Goal: Transaction & Acquisition: Purchase product/service

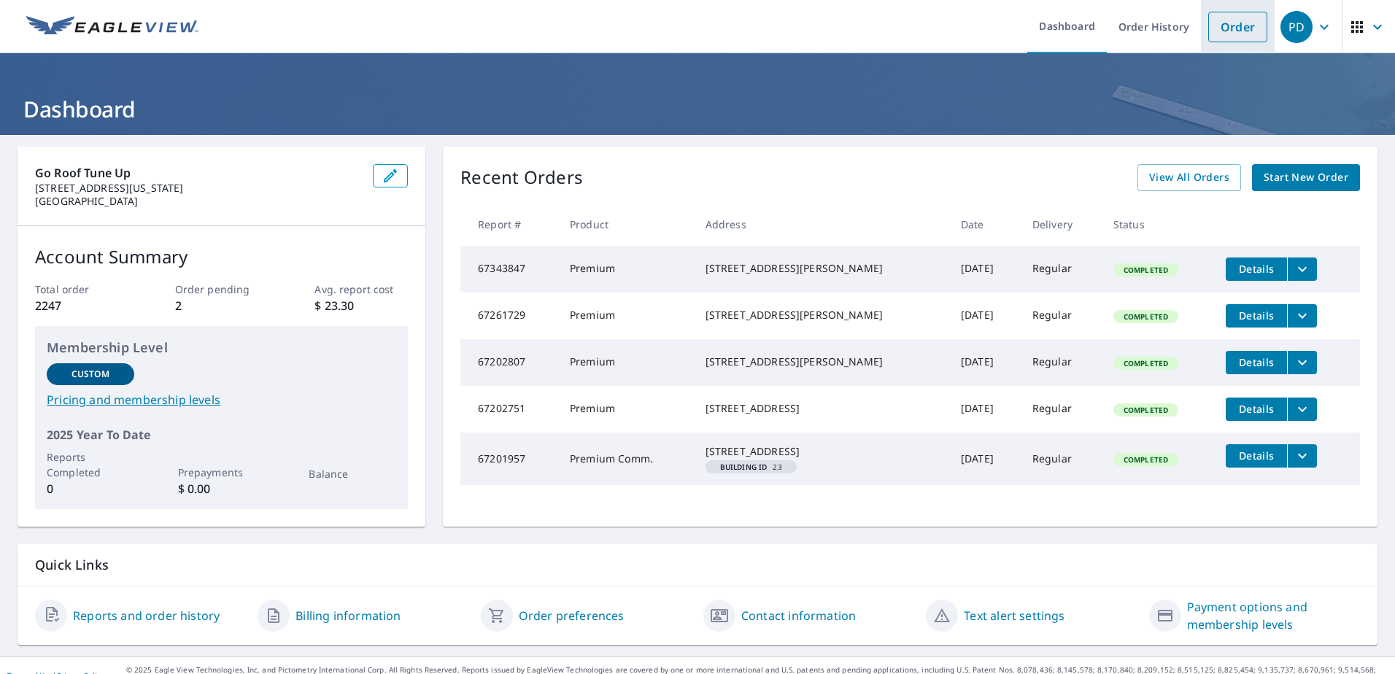
click at [1227, 25] on link "Order" at bounding box center [1238, 27] width 59 height 31
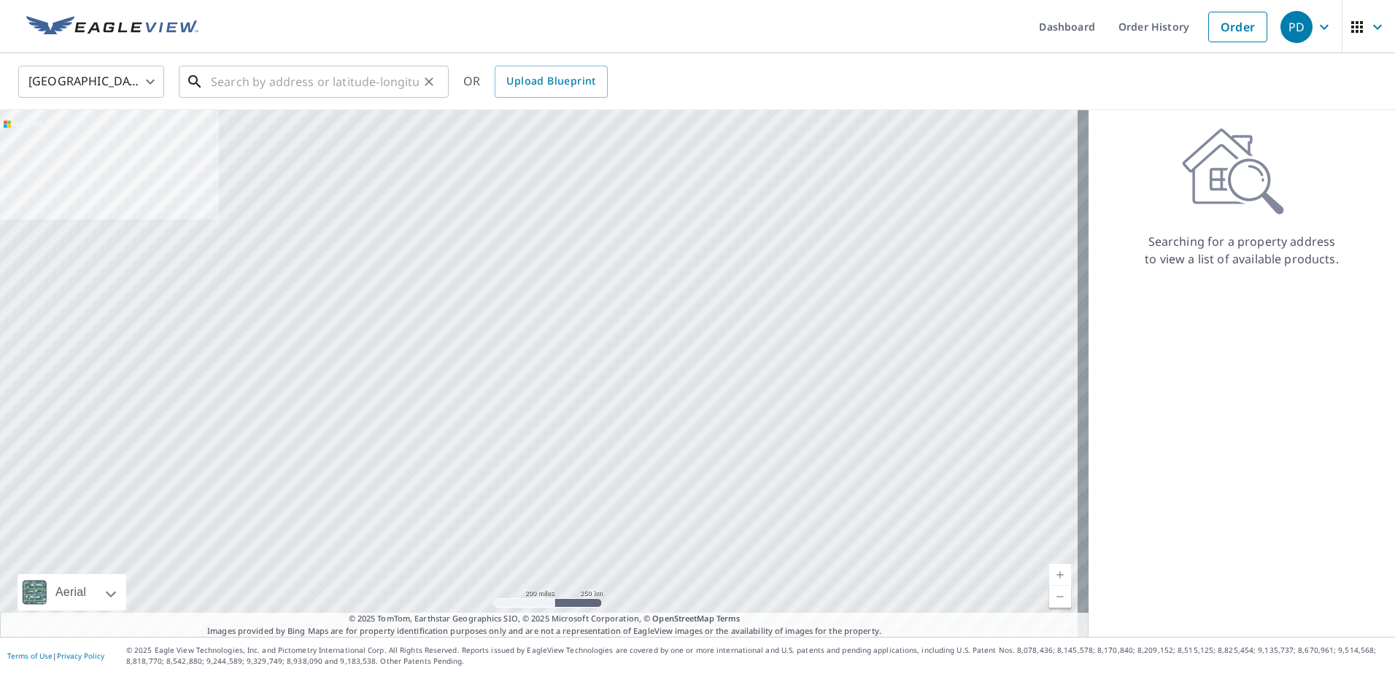
click at [279, 86] on input "text" at bounding box center [315, 81] width 208 height 41
paste input "[STREET_ADDRESS] NE"
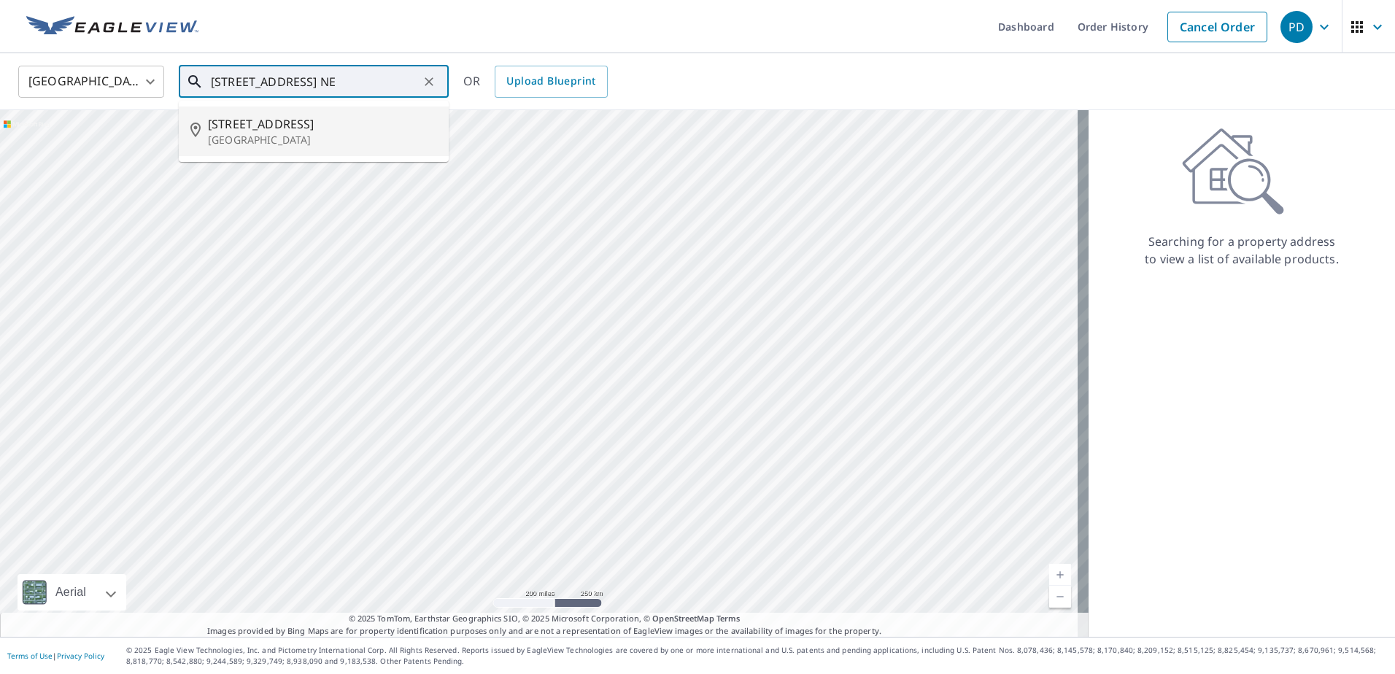
click at [277, 133] on p "[GEOGRAPHIC_DATA]" at bounding box center [322, 140] width 229 height 15
type input "[STREET_ADDRESS]"
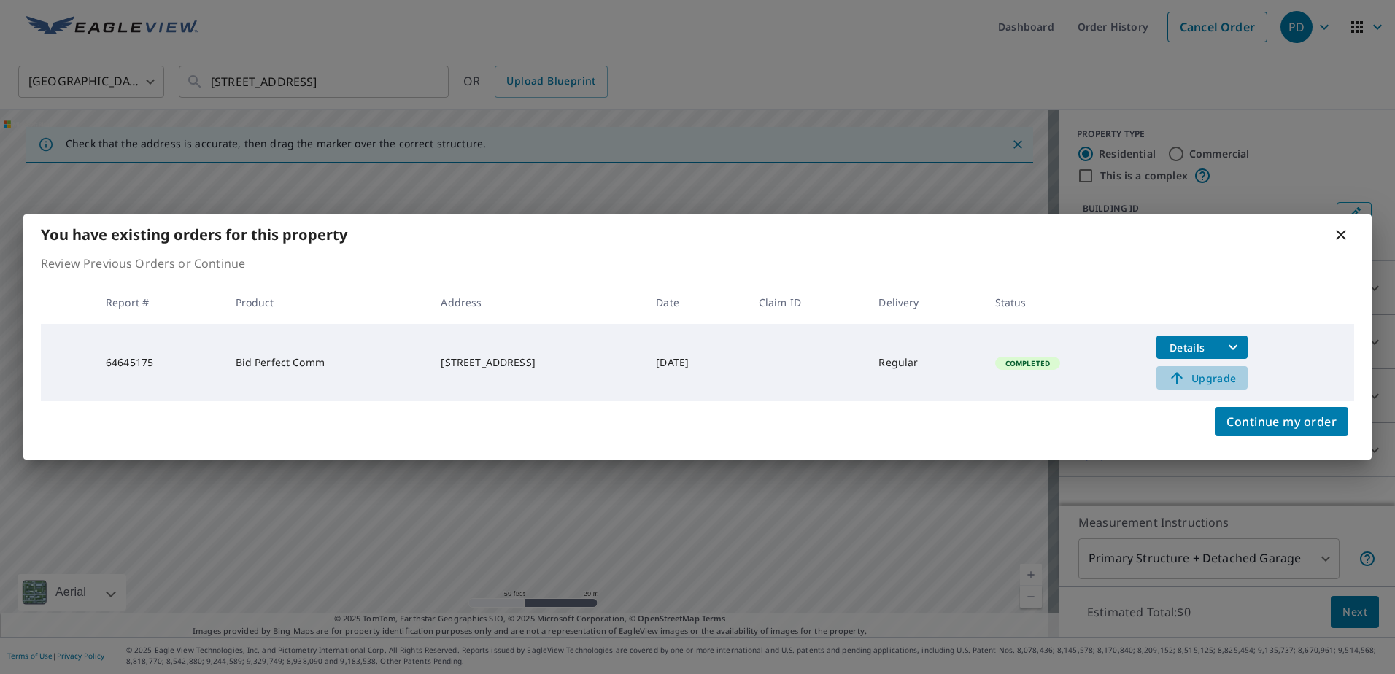
click at [1220, 380] on span "Upgrade" at bounding box center [1203, 378] width 74 height 18
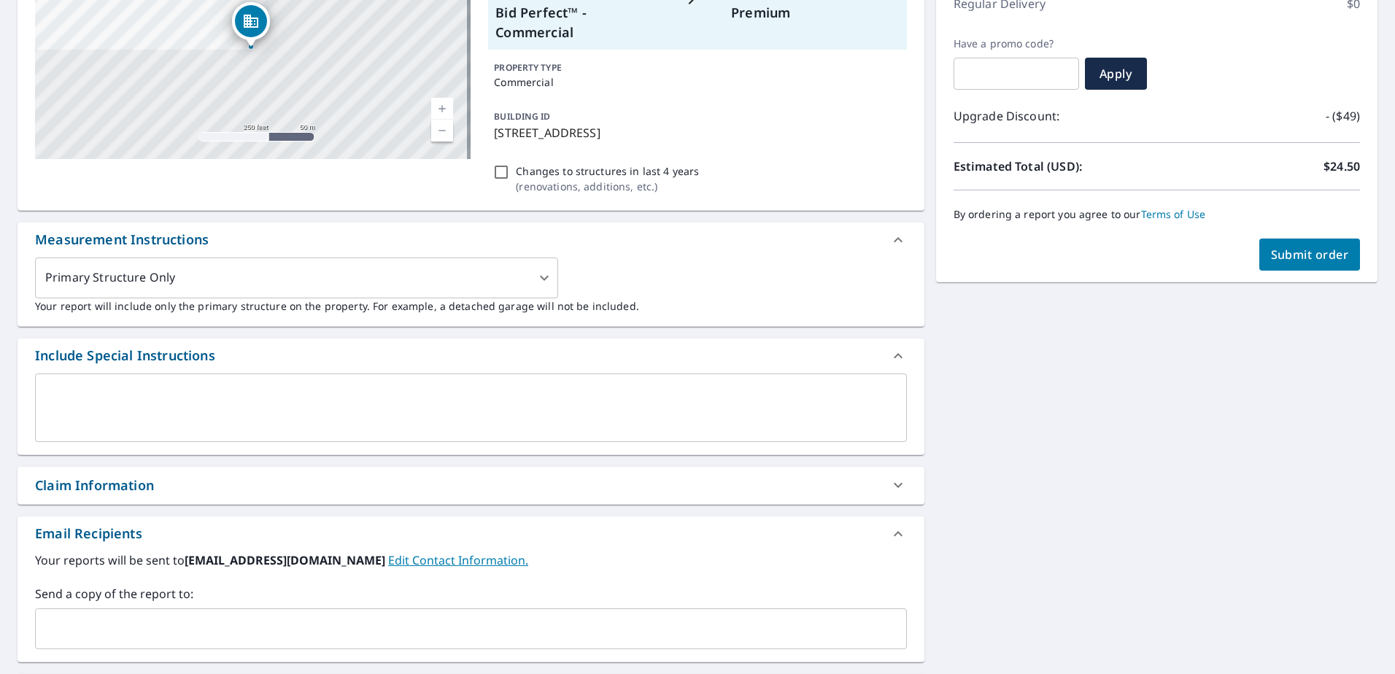
scroll to position [219, 0]
click at [643, 615] on input "text" at bounding box center [460, 629] width 837 height 28
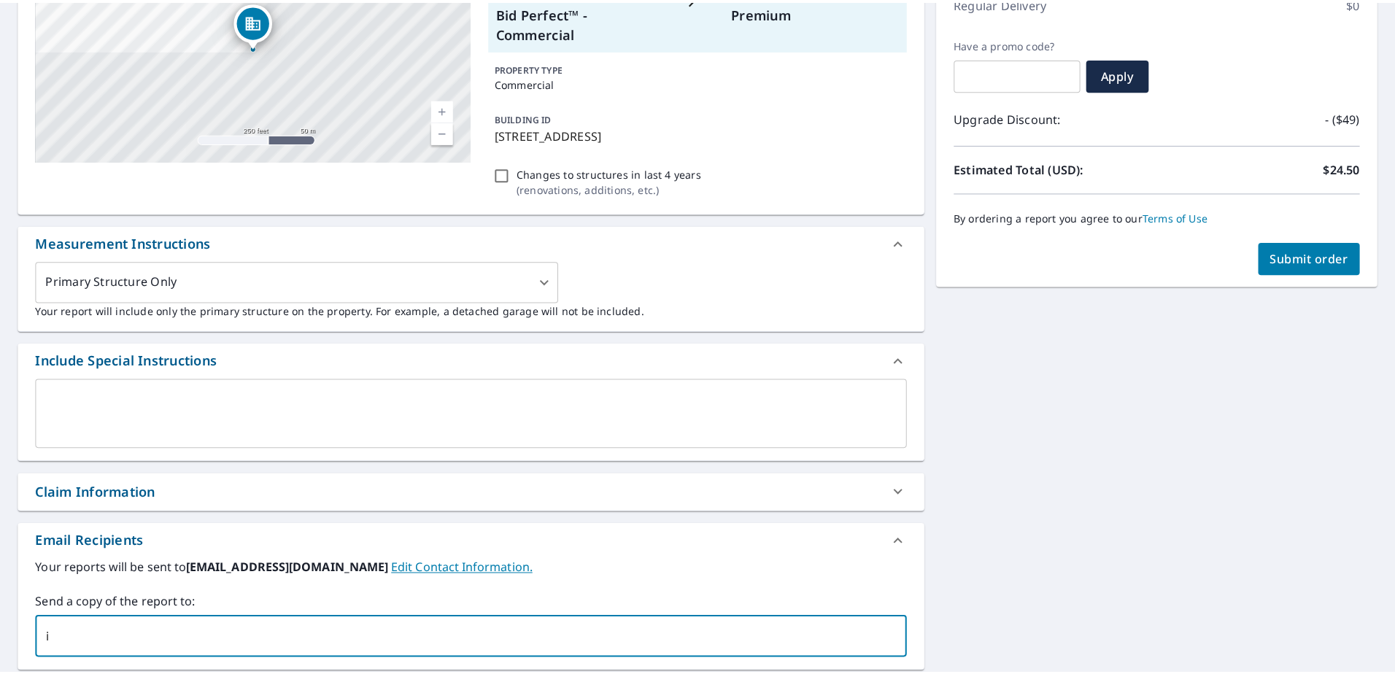
scroll to position [0, 0]
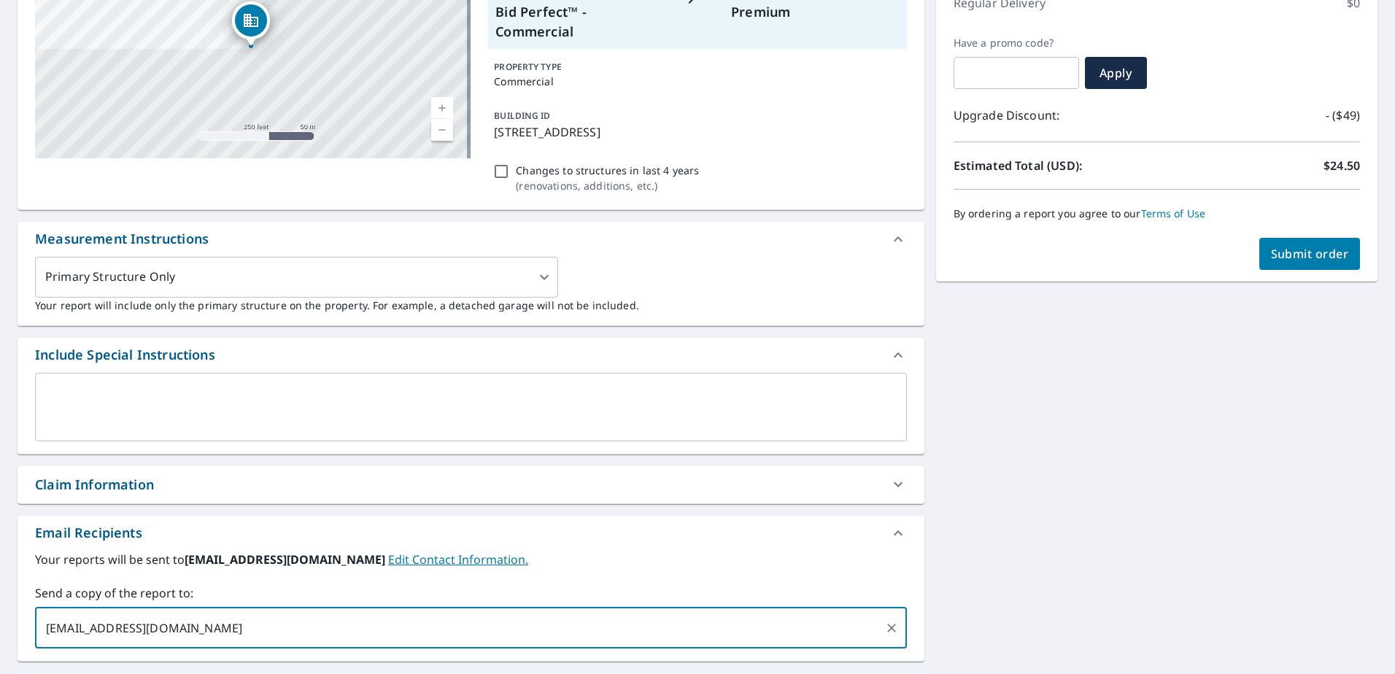
type input "[EMAIL_ADDRESS][DOMAIN_NAME]"
click at [996, 485] on div "[STREET_ADDRESS] Aerial Road A standard road map Aerial A detailed look from ab…" at bounding box center [697, 375] width 1395 height 919
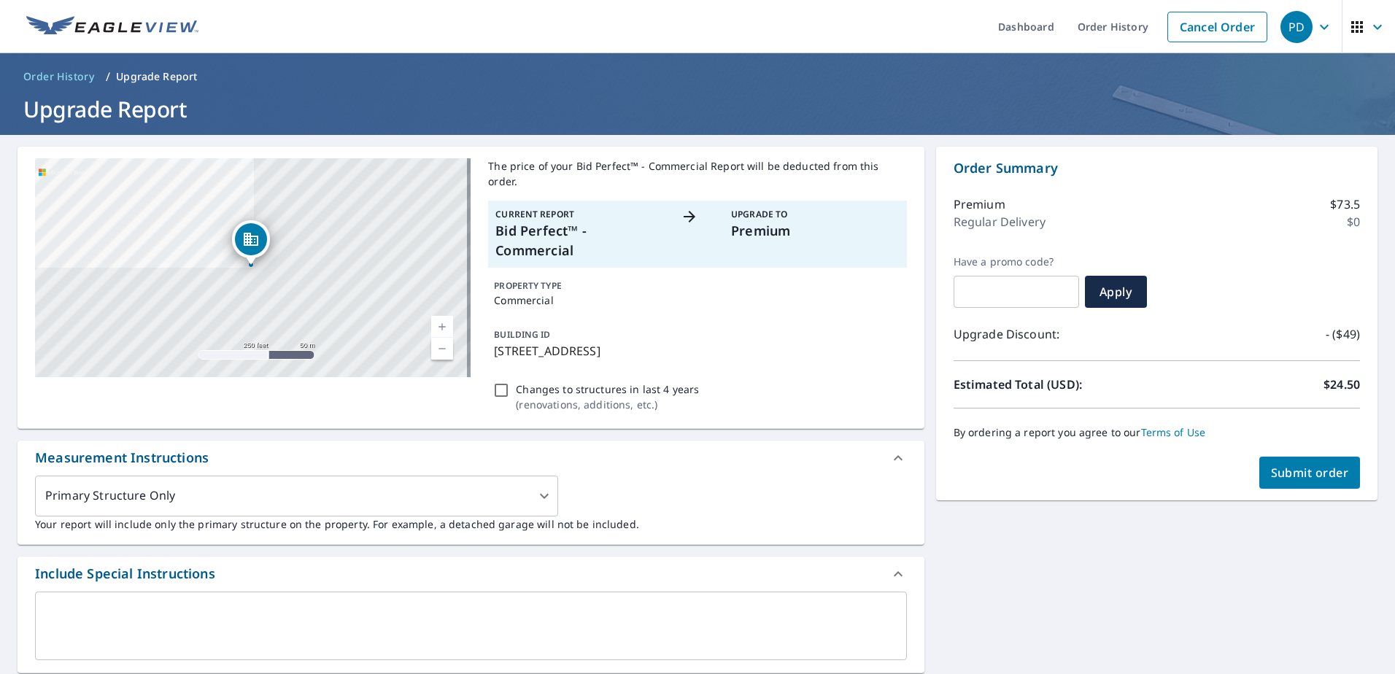
click at [1314, 479] on span "Submit order" at bounding box center [1310, 473] width 78 height 16
checkbox input "true"
